Goal: Information Seeking & Learning: Learn about a topic

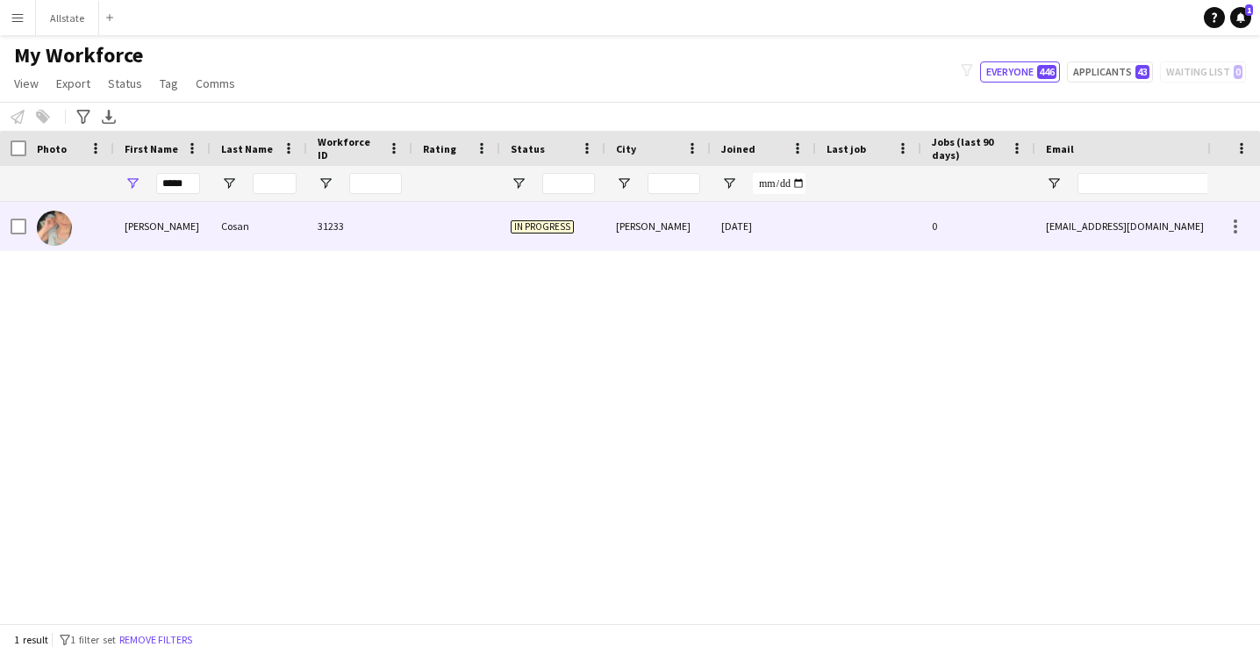
type input "*****"
click at [162, 229] on div "[PERSON_NAME]" at bounding box center [162, 226] width 97 height 48
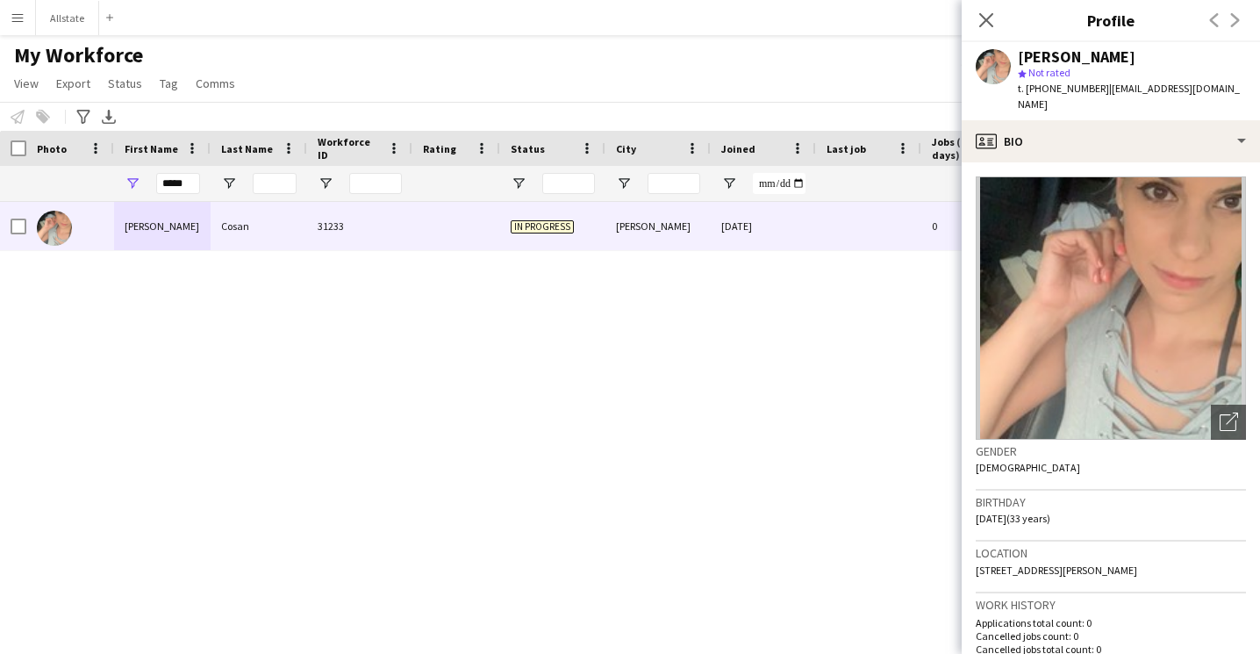
click at [1189, 460] on div "Gender [DEMOGRAPHIC_DATA]" at bounding box center [1111, 465] width 270 height 51
click at [1117, 502] on div "Birthday [DEMOGRAPHIC_DATA] (33 years)" at bounding box center [1111, 516] width 270 height 51
drag, startPoint x: 1208, startPoint y: 90, endPoint x: 1097, endPoint y: 92, distance: 111.5
click at [1097, 92] on div "[PERSON_NAME] star Not rated t. [PHONE_NUMBER] | [EMAIL_ADDRESS][DOMAIN_NAME]" at bounding box center [1111, 81] width 298 height 78
copy span "[EMAIL_ADDRESS][DOMAIN_NAME]"
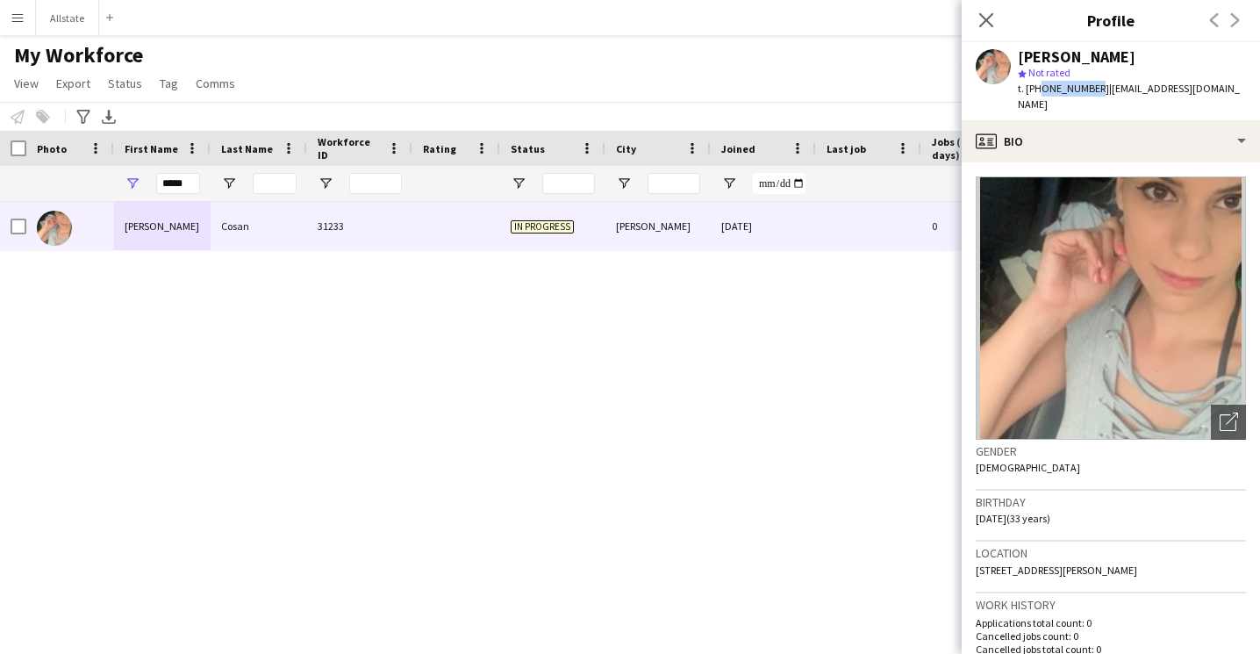
drag, startPoint x: 1088, startPoint y: 90, endPoint x: 1037, endPoint y: 90, distance: 50.9
click at [1037, 90] on span "t. [PHONE_NUMBER]" at bounding box center [1063, 88] width 91 height 13
copy span "6472953534"
drag, startPoint x: 196, startPoint y: 186, endPoint x: 115, endPoint y: 186, distance: 80.7
click at [115, 186] on div "*****" at bounding box center [162, 183] width 97 height 35
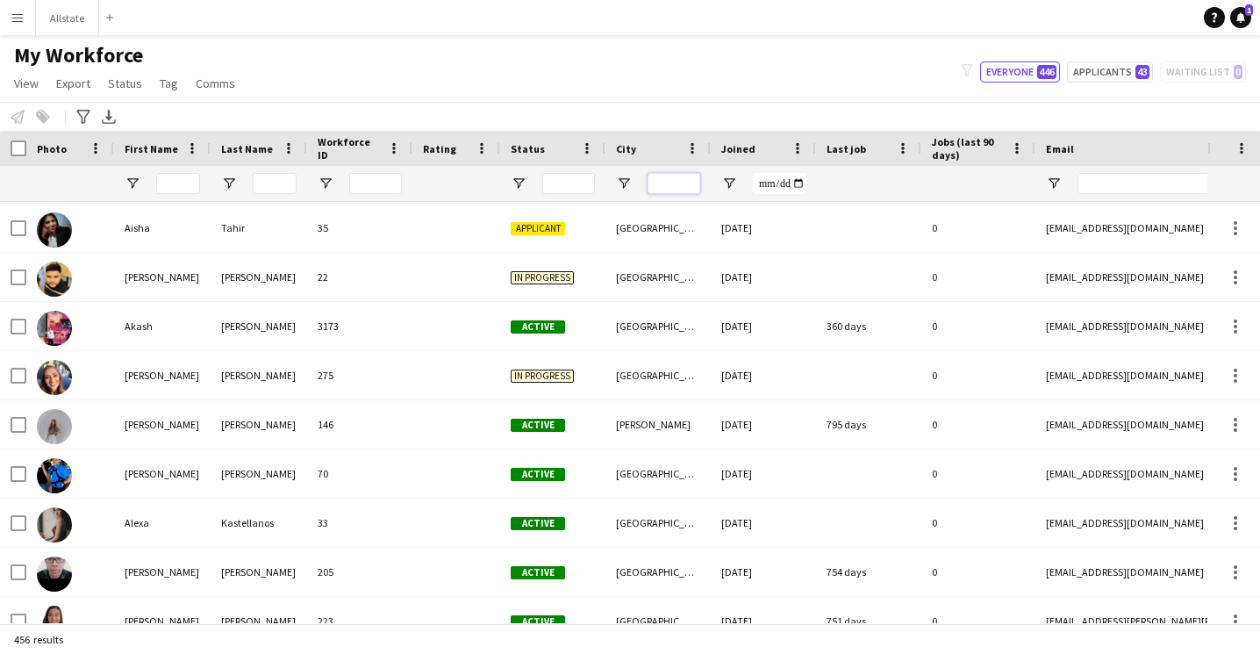
click at [687, 183] on input "City Filter Input" at bounding box center [674, 183] width 53 height 21
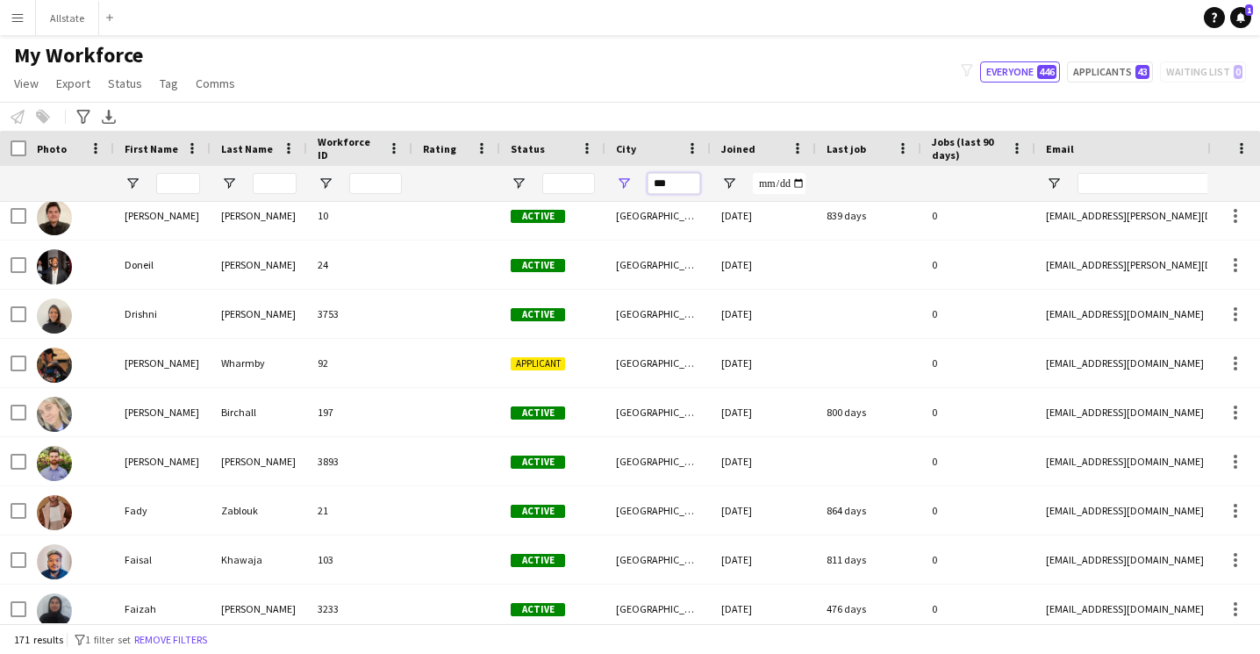
type input "***"
click at [176, 183] on input "First Name Filter Input" at bounding box center [178, 183] width 44 height 21
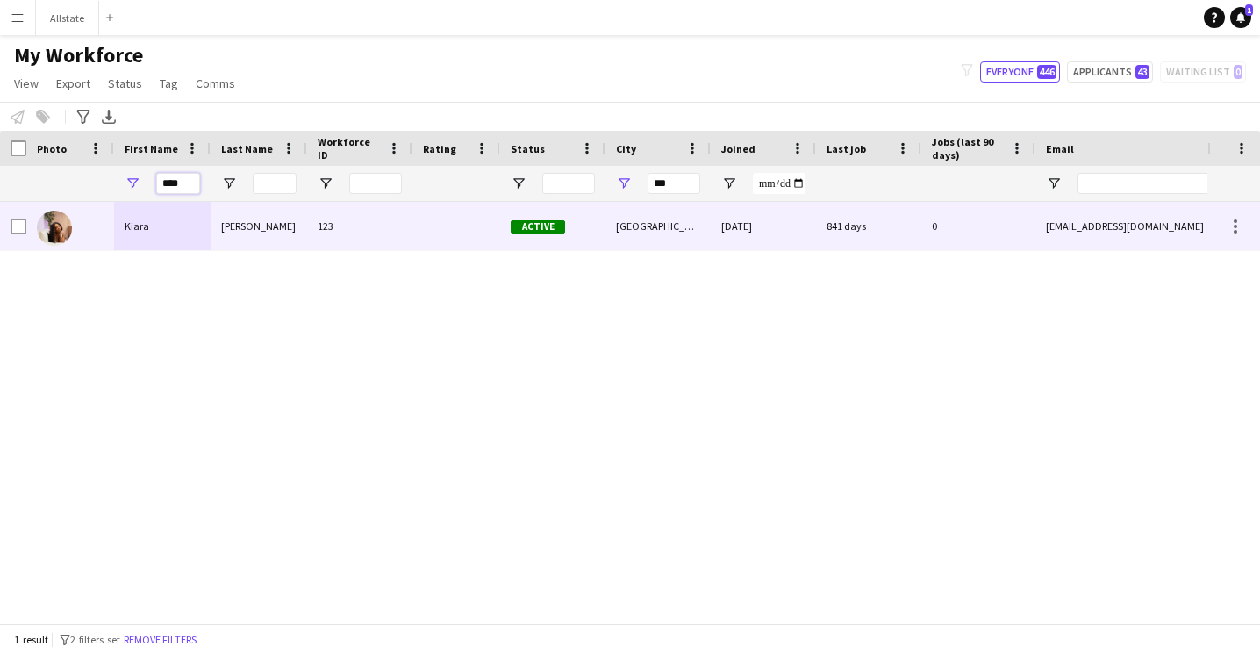
type input "****"
click at [194, 228] on div "Kiara" at bounding box center [162, 226] width 97 height 48
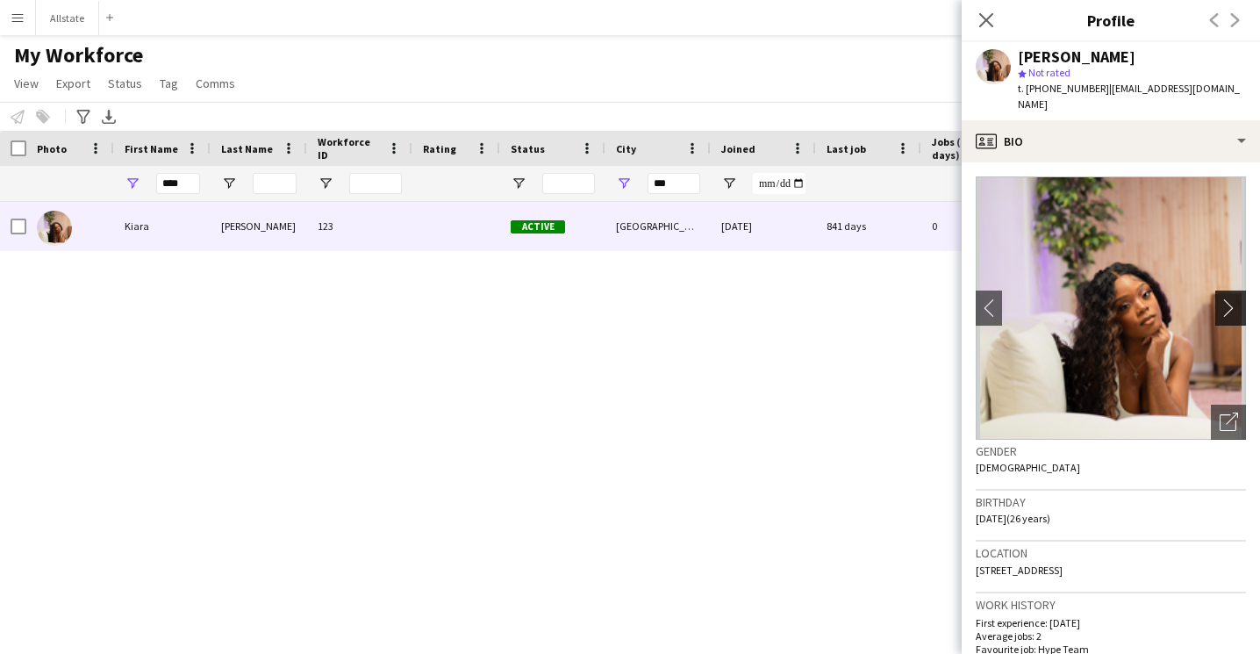
click at [1238, 299] on app-icon "chevron-right" at bounding box center [1233, 307] width 27 height 18
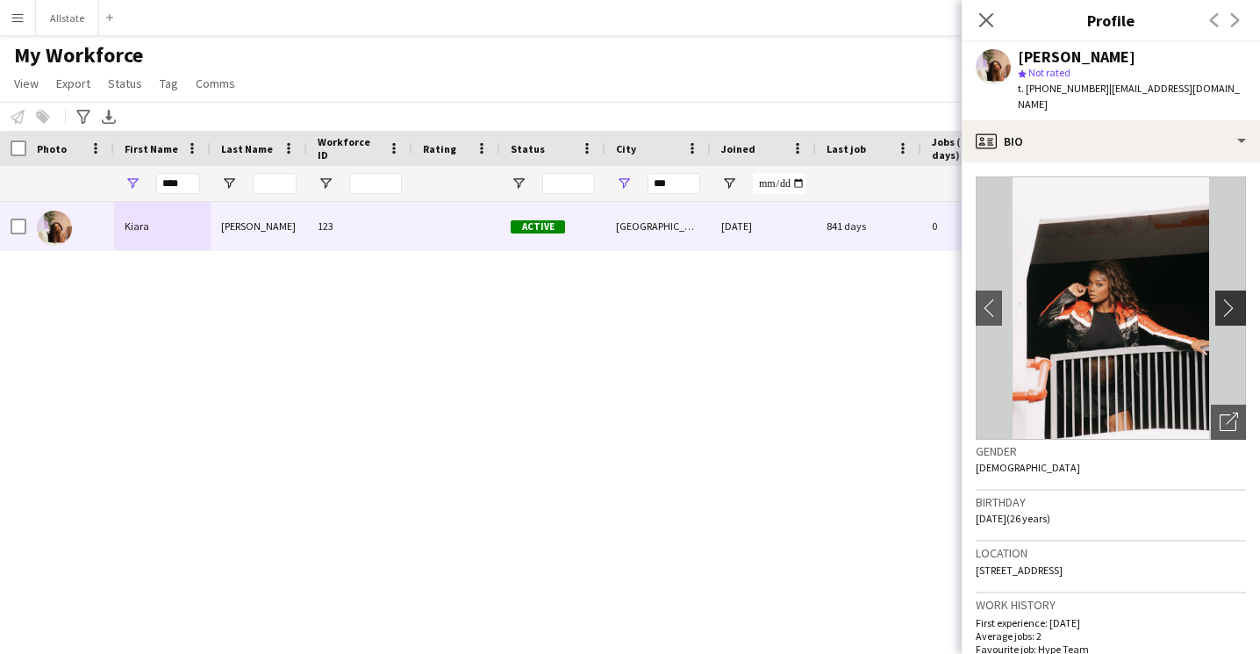
click at [1236, 298] on app-icon "chevron-right" at bounding box center [1233, 307] width 27 height 18
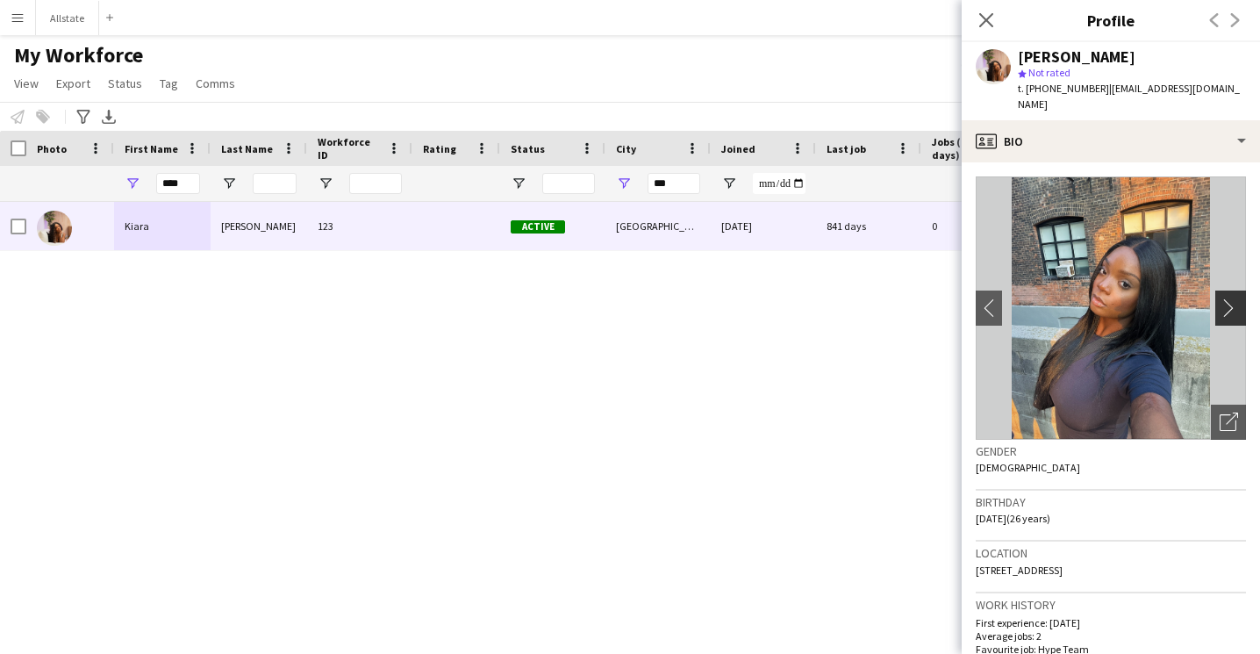
click at [1228, 298] on app-icon "chevron-right" at bounding box center [1233, 307] width 27 height 18
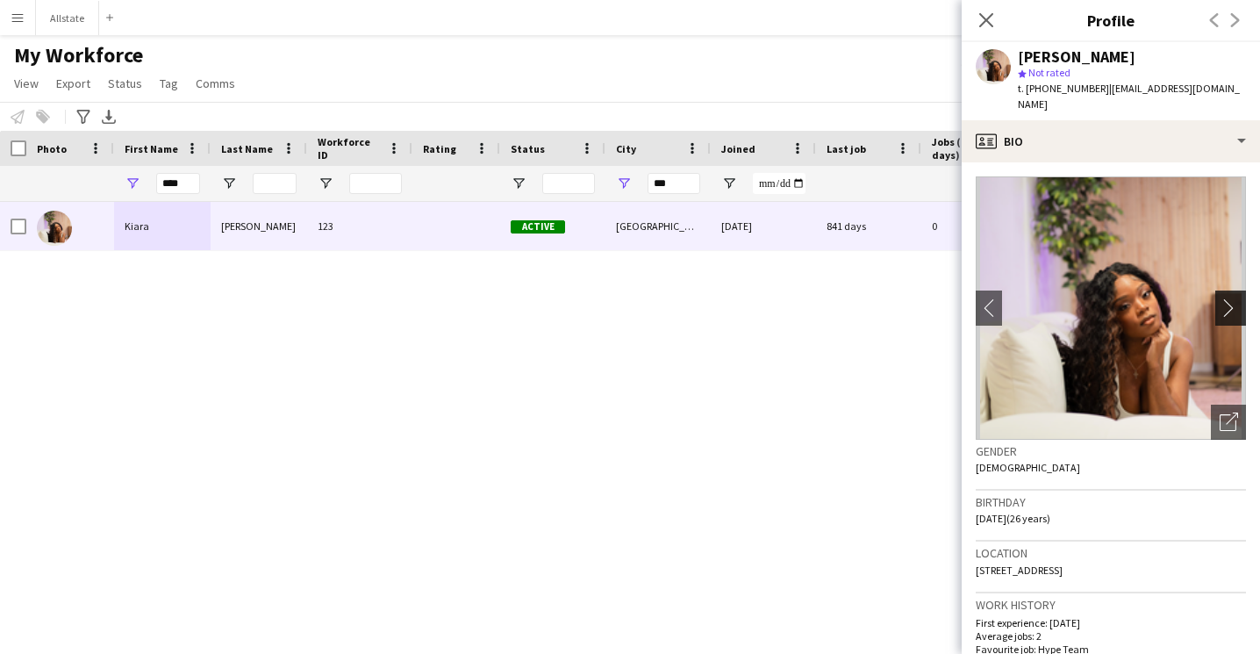
click at [1228, 298] on app-icon "chevron-right" at bounding box center [1233, 307] width 27 height 18
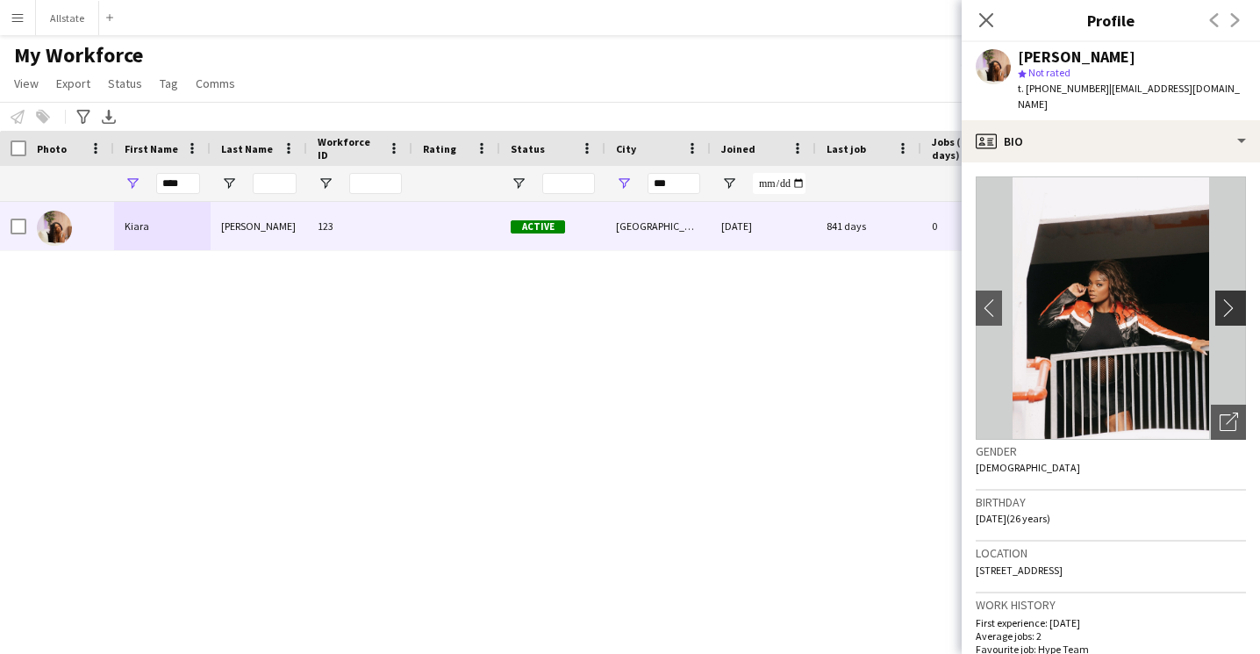
click at [1228, 298] on app-icon "chevron-right" at bounding box center [1233, 307] width 27 height 18
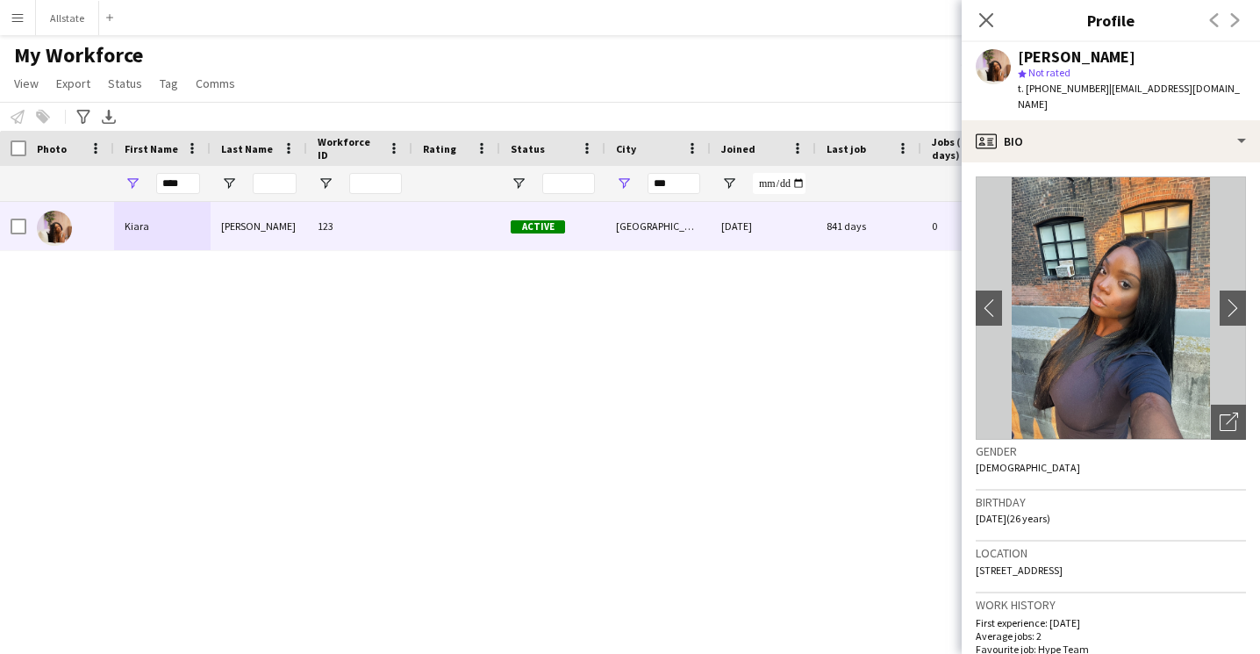
click at [1141, 456] on div "Gender [DEMOGRAPHIC_DATA]" at bounding box center [1111, 465] width 270 height 51
click at [1240, 300] on app-icon "chevron-right" at bounding box center [1233, 307] width 27 height 18
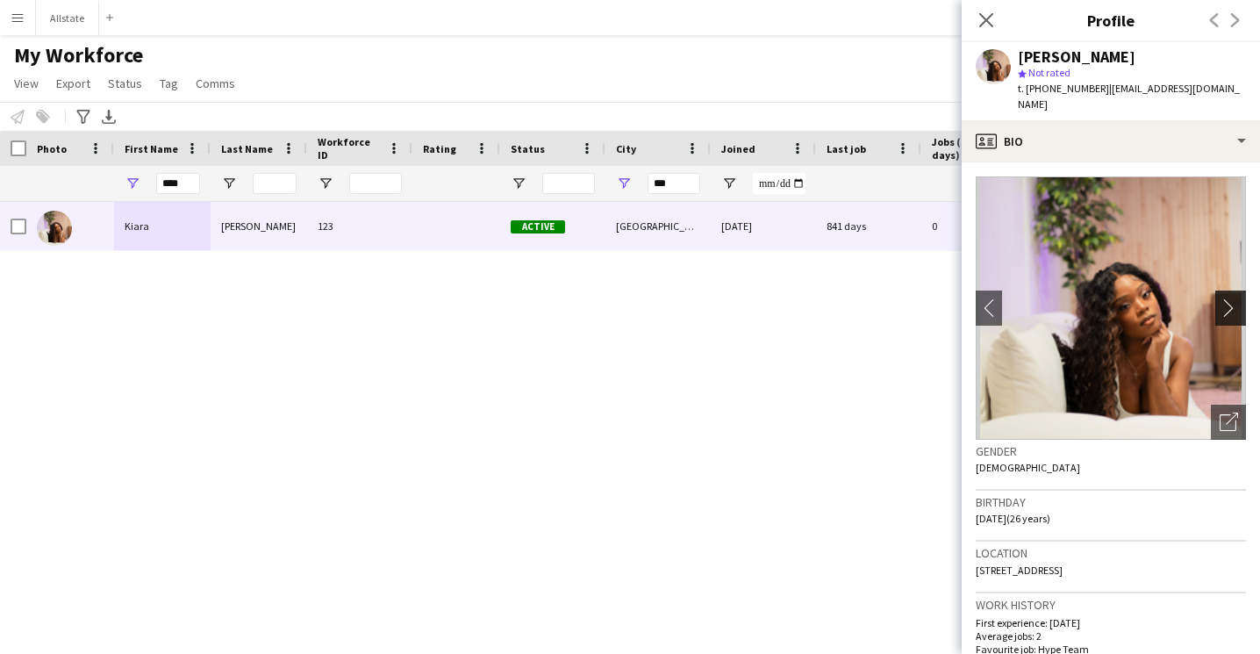
click at [1240, 300] on app-icon "chevron-right" at bounding box center [1233, 307] width 27 height 18
